Goal: Task Accomplishment & Management: Manage account settings

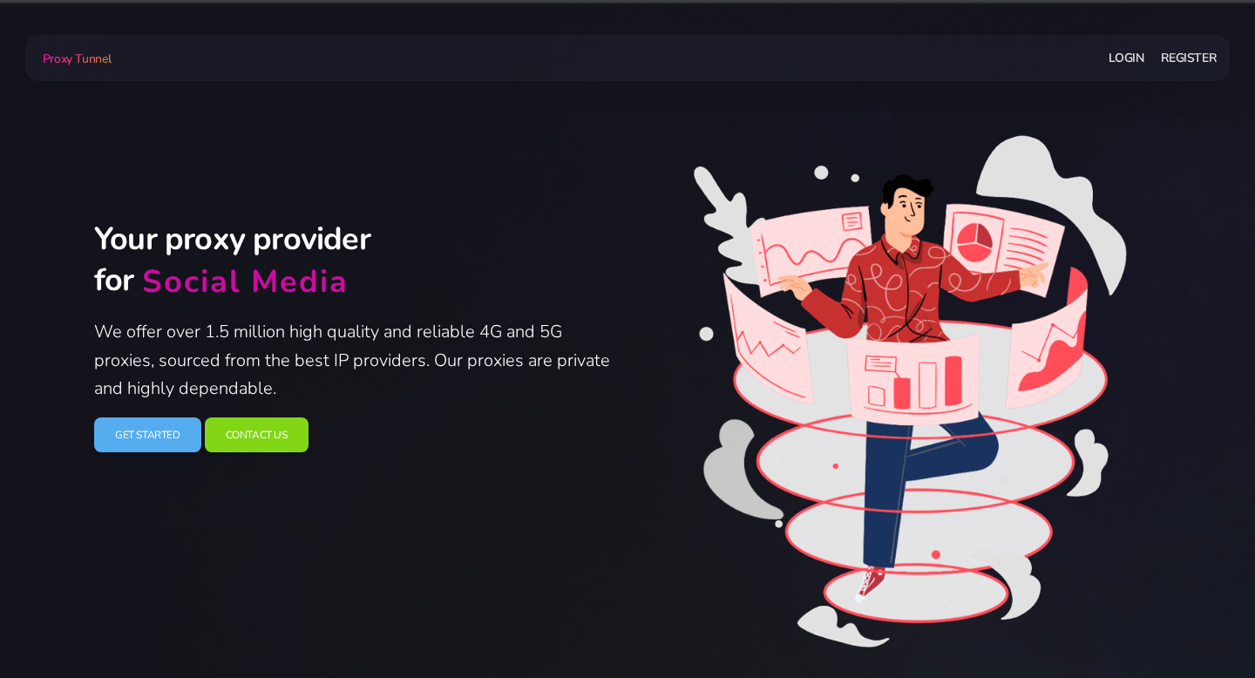
click at [1126, 59] on link "Login" at bounding box center [1126, 58] width 35 height 32
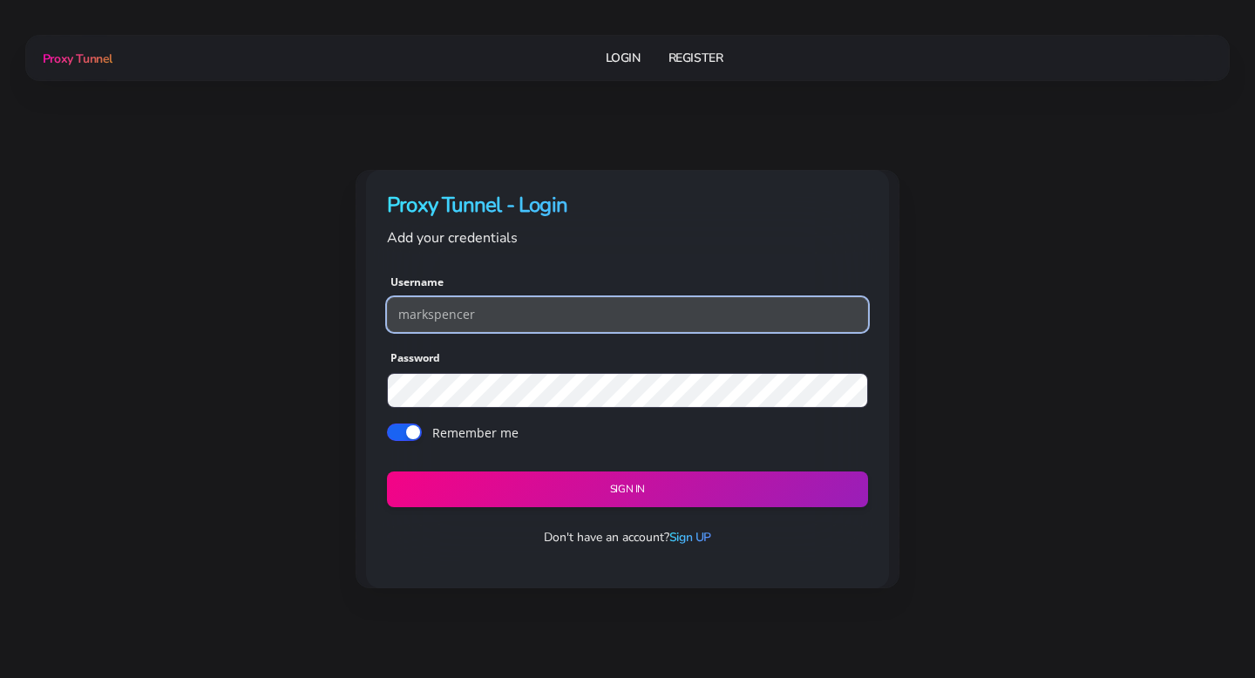
click at [536, 315] on input "markspencer" at bounding box center [627, 314] width 481 height 35
type input "theking"
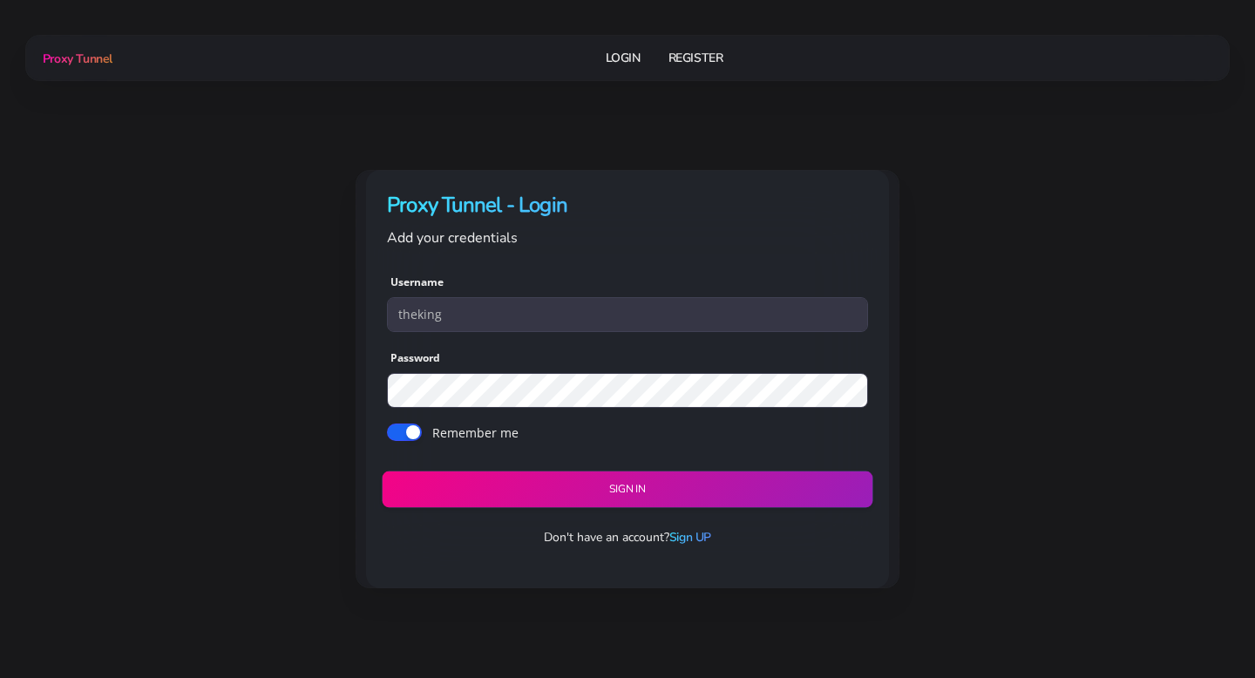
click at [505, 486] on button "Sign in" at bounding box center [627, 490] width 491 height 37
